Goal: Information Seeking & Learning: Learn about a topic

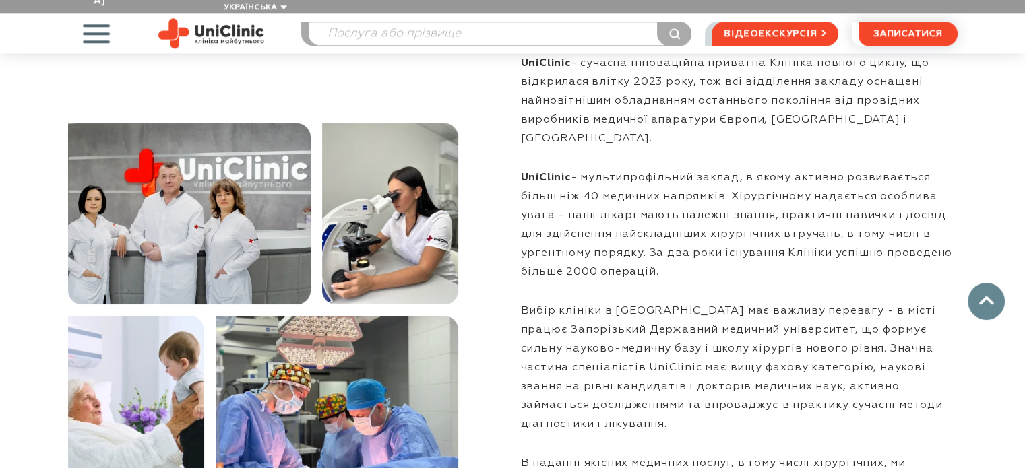
scroll to position [1262, 0]
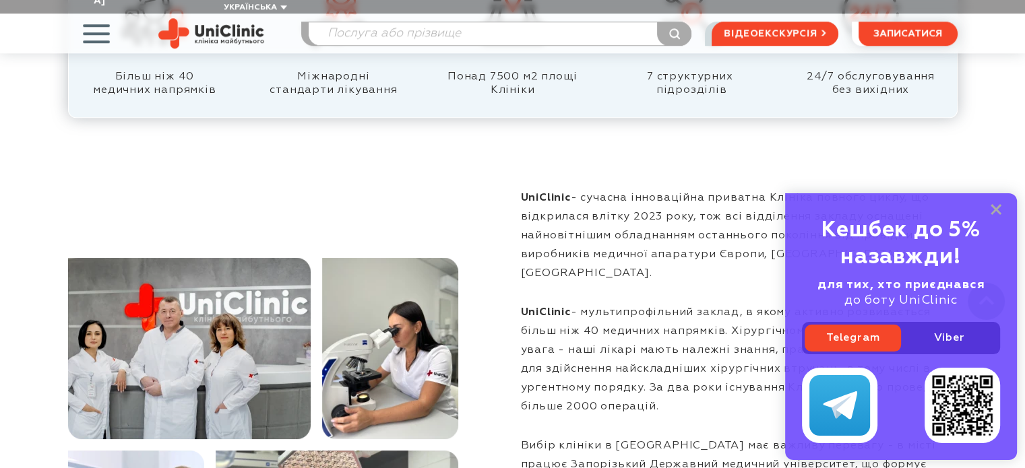
drag, startPoint x: 996, startPoint y: 207, endPoint x: 973, endPoint y: 222, distance: 27.3
click at [996, 207] on rect at bounding box center [995, 209] width 11 height 11
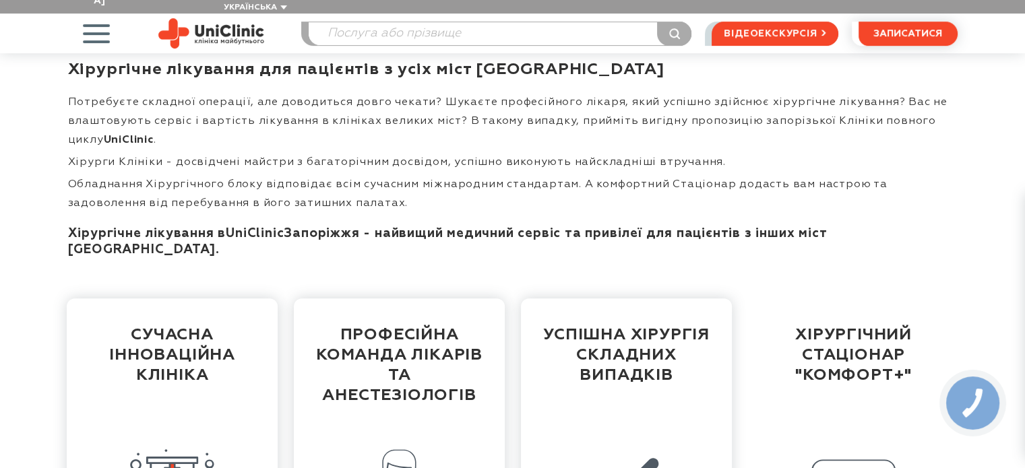
scroll to position [46, 0]
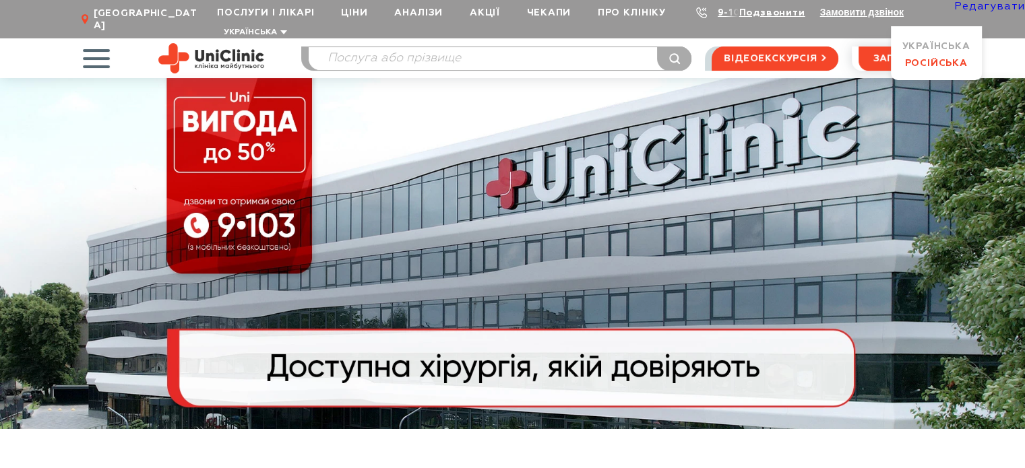
click at [922, 60] on link "Російська" at bounding box center [935, 63] width 63 height 9
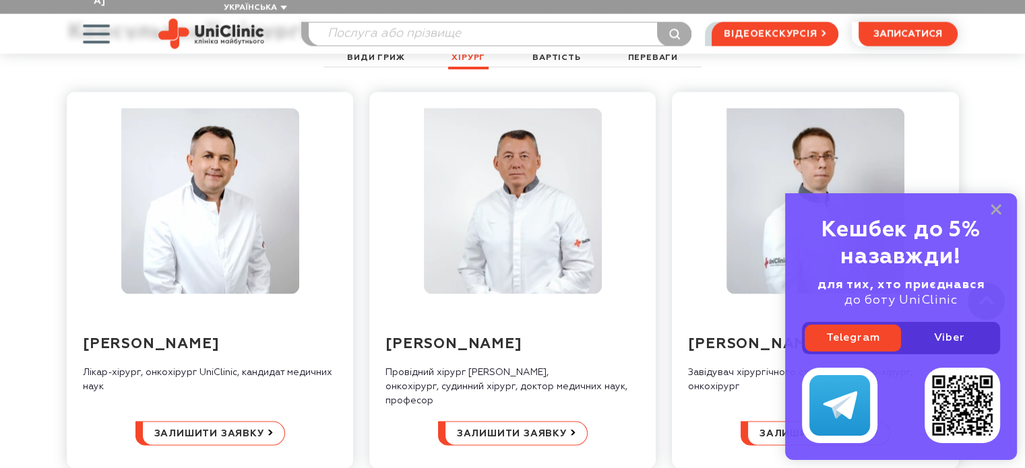
scroll to position [2695, 0]
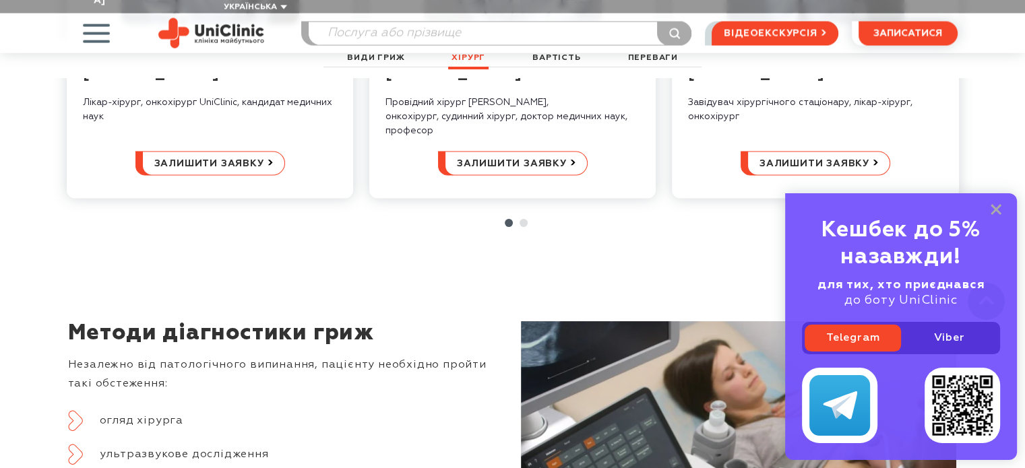
drag, startPoint x: 995, startPoint y: 210, endPoint x: 730, endPoint y: 274, distance: 272.5
click at [991, 210] on icon at bounding box center [995, 209] width 11 height 11
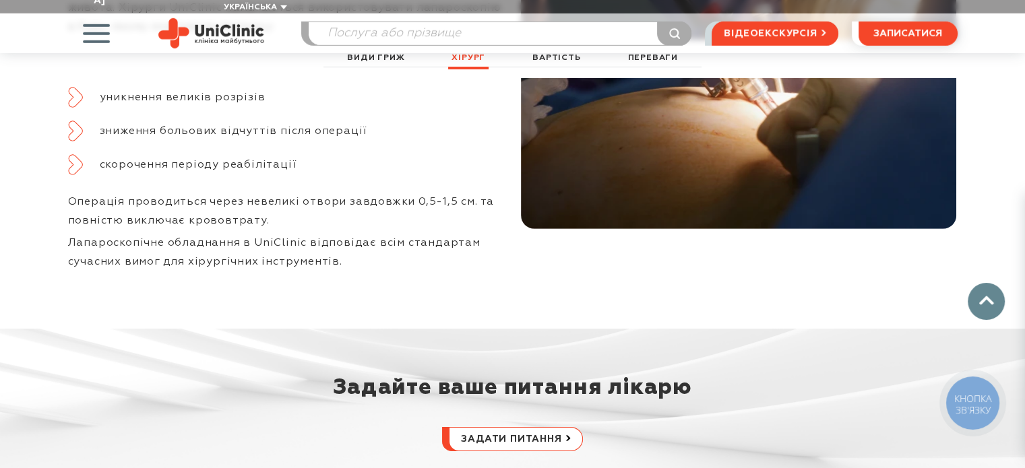
scroll to position [3773, 0]
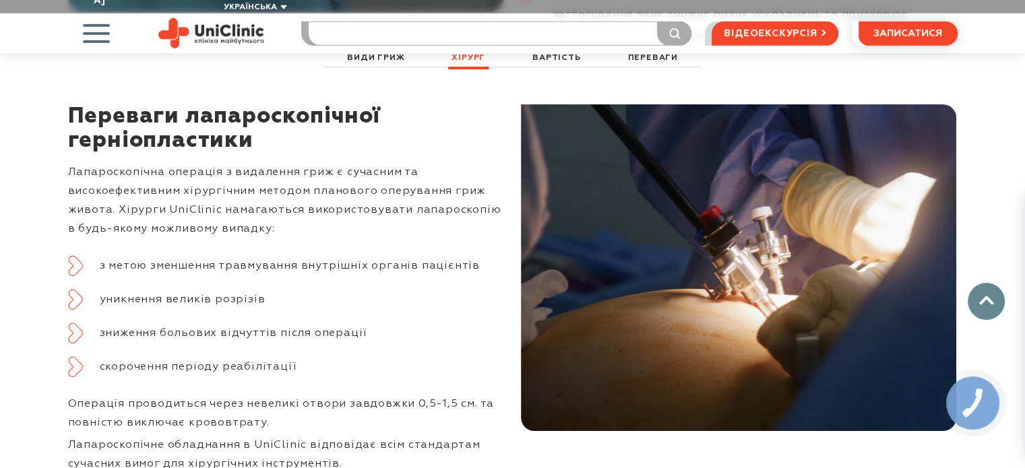
click at [347, 22] on input "search" at bounding box center [500, 33] width 383 height 23
type input "гри"
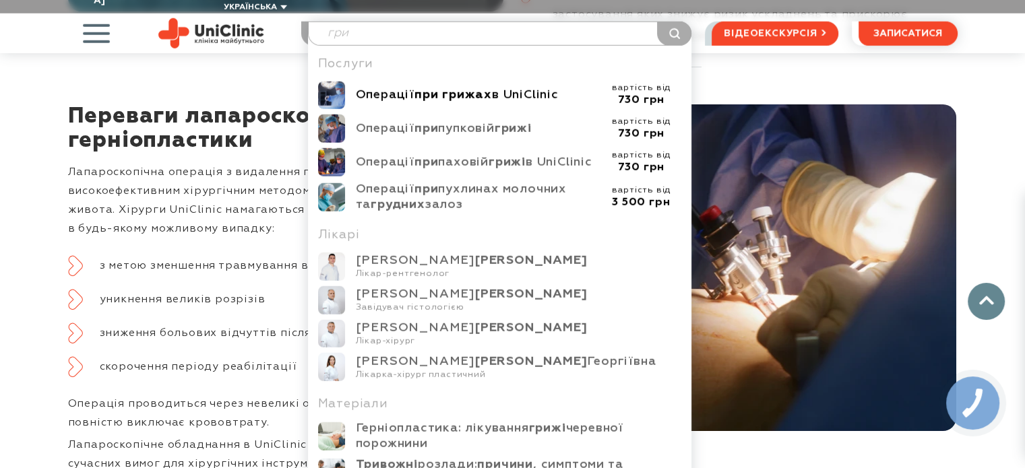
click at [388, 88] on div "Операції при грижах в UniClinic" at bounding box center [478, 95] width 245 height 15
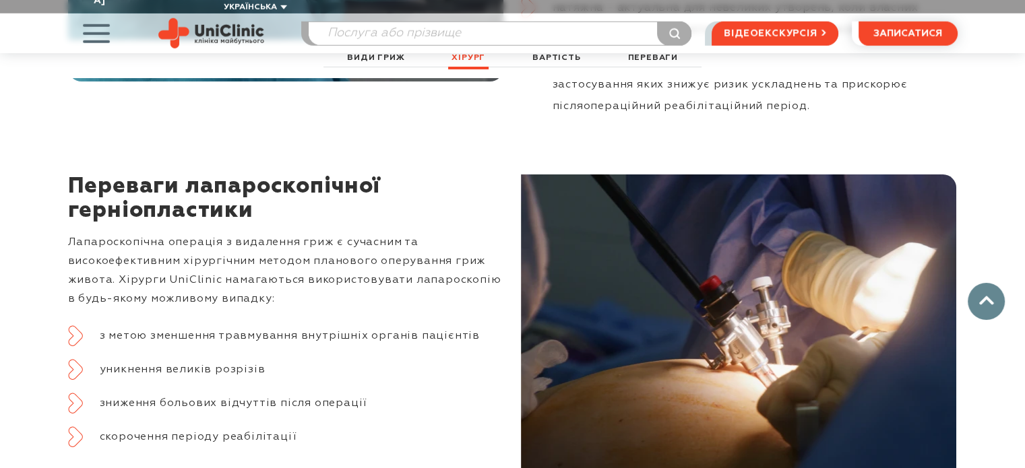
scroll to position [3955, 0]
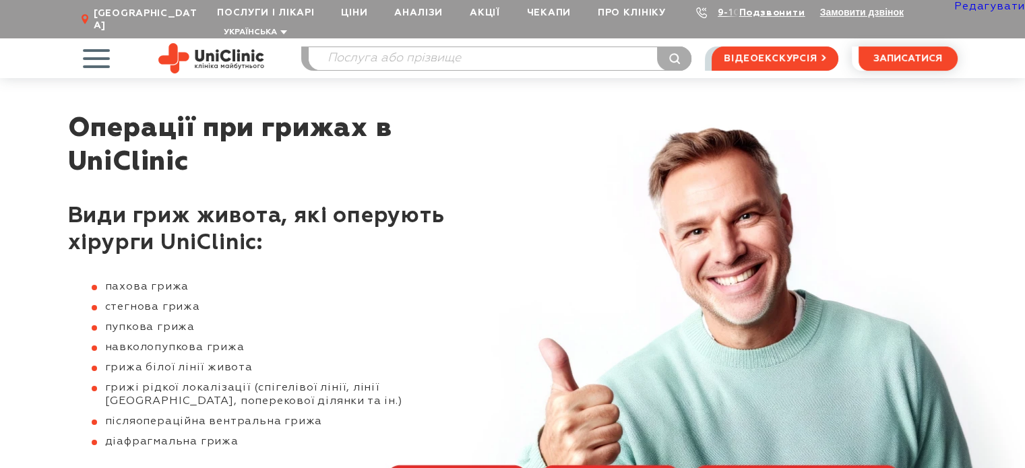
click at [991, 5] on link "Редагувати" at bounding box center [989, 6] width 71 height 11
